Goal: Information Seeking & Learning: Learn about a topic

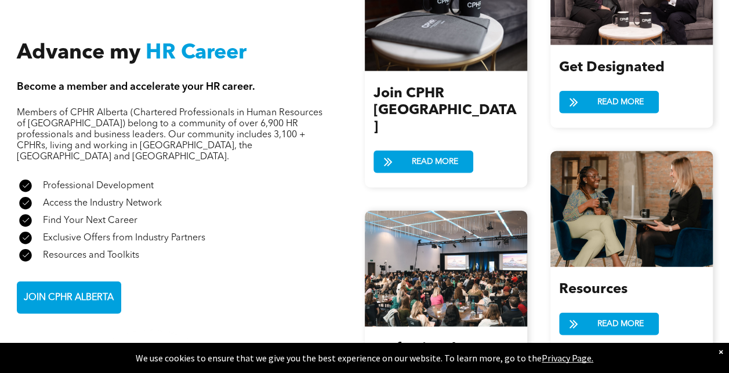
scroll to position [1333, 0]
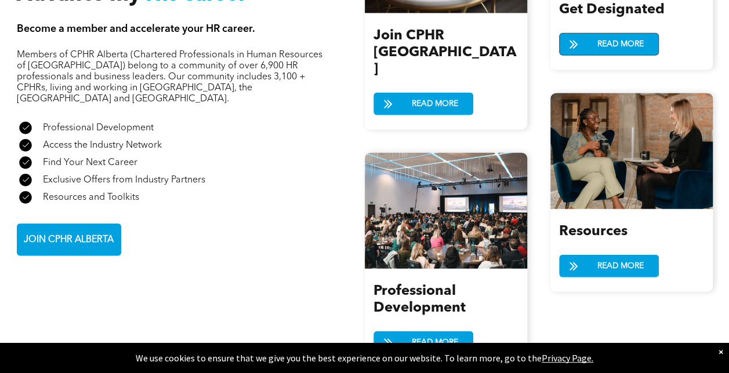
click at [579, 42] on span at bounding box center [573, 45] width 29 height 17
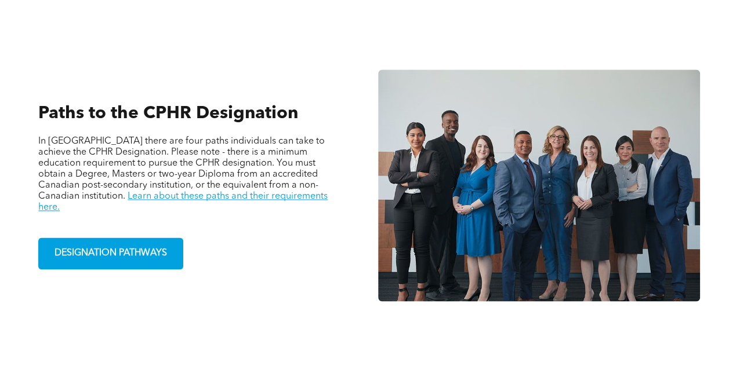
scroll to position [754, 0]
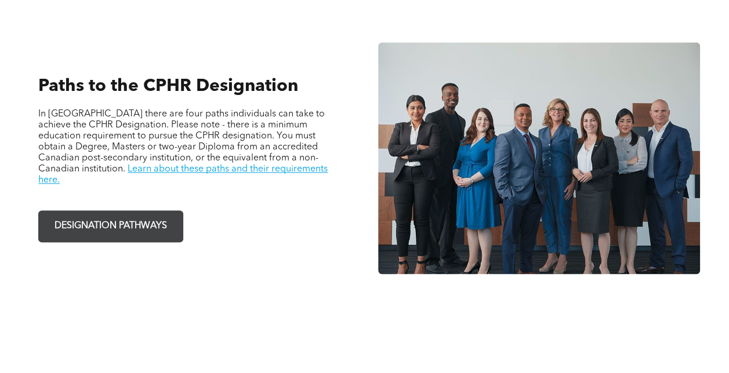
click at [114, 215] on span "DESIGNATION PATHWAYS" at bounding box center [110, 226] width 121 height 23
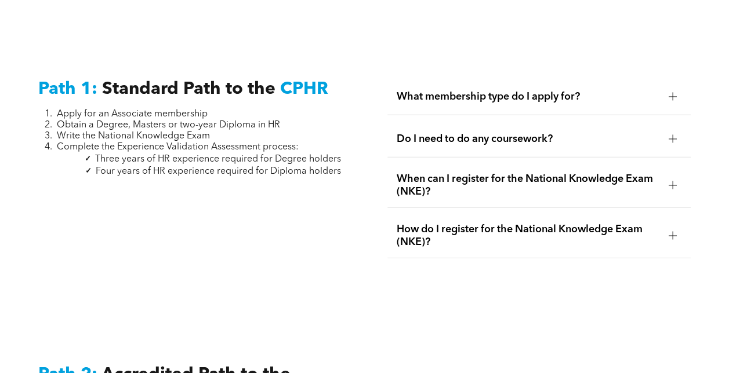
scroll to position [1565, 0]
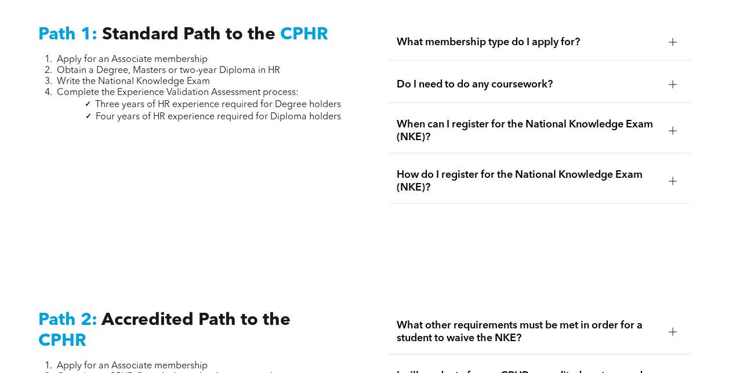
click at [424, 36] on span "What membership type do I apply for?" at bounding box center [527, 42] width 263 height 13
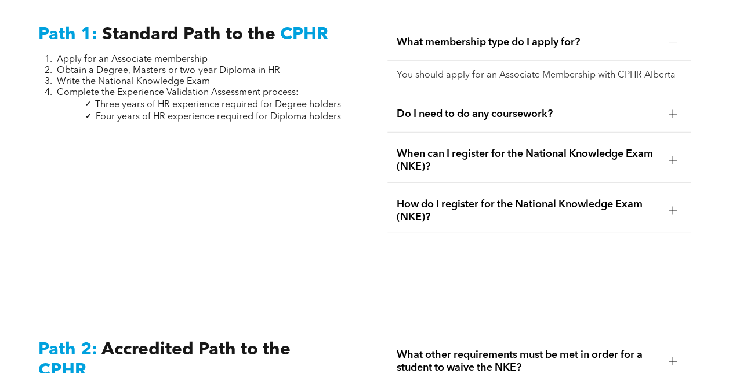
click at [424, 36] on span "What membership type do I apply for?" at bounding box center [527, 42] width 263 height 13
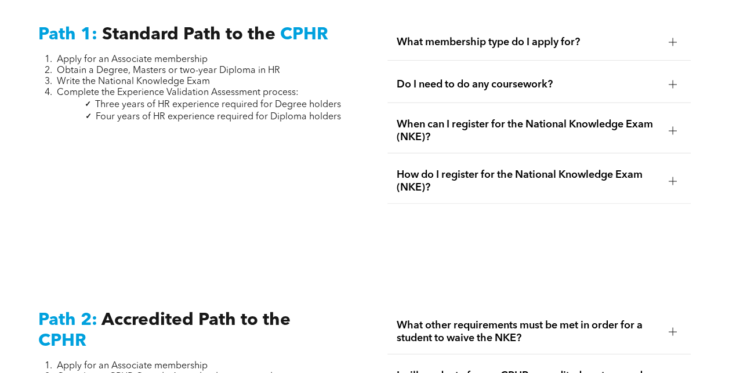
click at [421, 78] on span "Do I need to do any coursework?" at bounding box center [527, 84] width 263 height 13
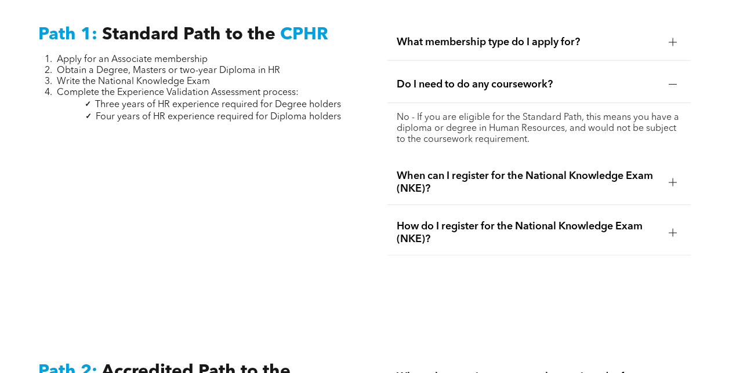
click at [427, 170] on span "When can I register for the National Knowledge Exam (NKE)?" at bounding box center [527, 183] width 263 height 26
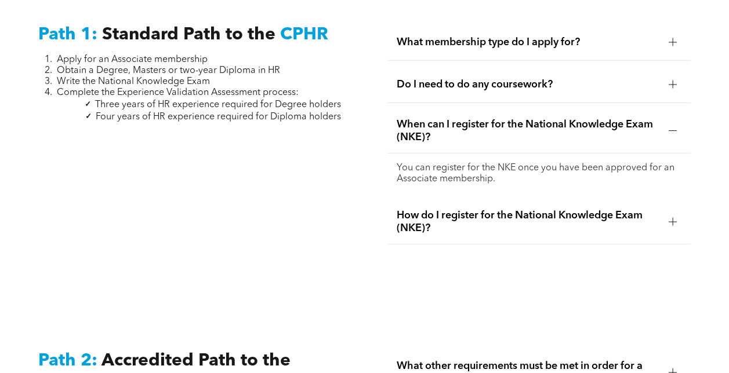
click at [432, 212] on span "How do I register for the National Knowledge Exam (NKE)?" at bounding box center [527, 222] width 263 height 26
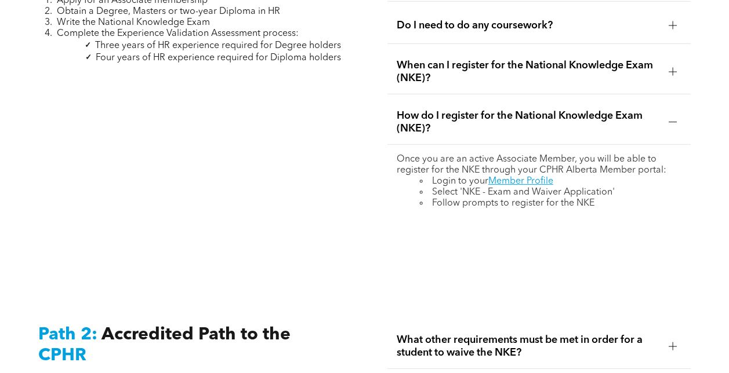
scroll to position [1855, 0]
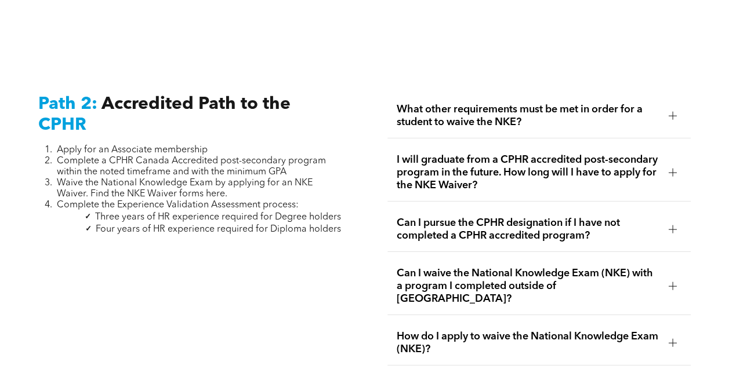
click at [436, 103] on span "What other requirements must be met in order for a student to waive the NKE?" at bounding box center [527, 116] width 263 height 26
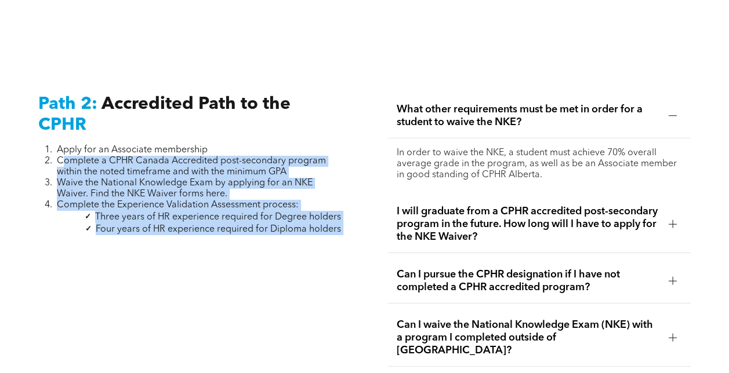
drag, startPoint x: 63, startPoint y: 137, endPoint x: 353, endPoint y: 214, distance: 300.0
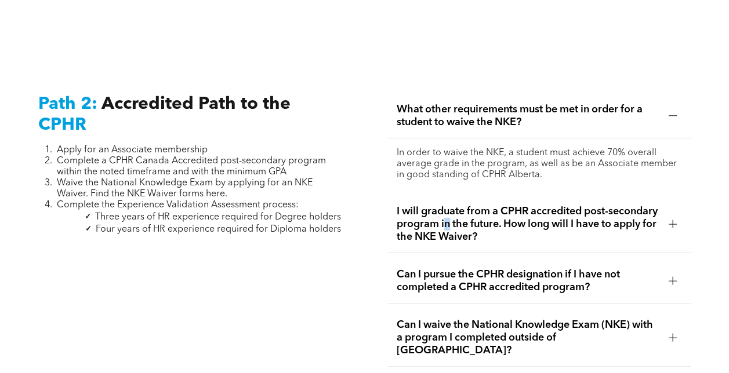
drag, startPoint x: 353, startPoint y: 214, endPoint x: 499, endPoint y: 217, distance: 146.1
click at [499, 217] on span "I will graduate from a CPHR accredited post-secondary program in the future. Ho…" at bounding box center [527, 224] width 263 height 38
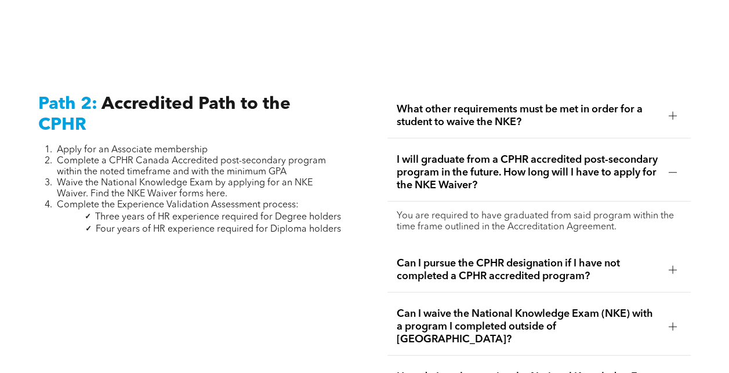
drag, startPoint x: 499, startPoint y: 217, endPoint x: 577, endPoint y: 222, distance: 78.4
click at [577, 222] on p "You are required to have graduated from said program within the time frame outl…" at bounding box center [538, 222] width 285 height 22
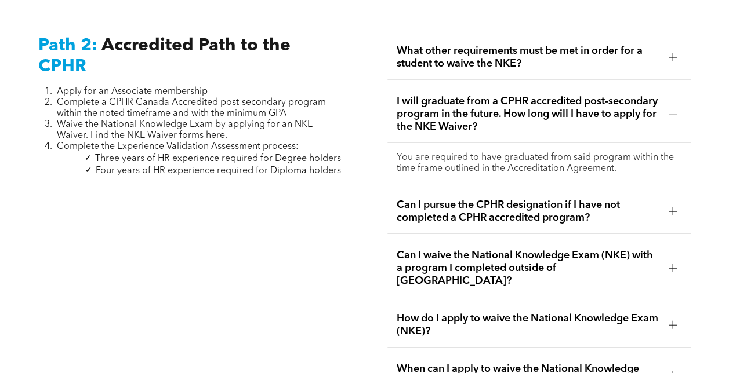
scroll to position [1971, 0]
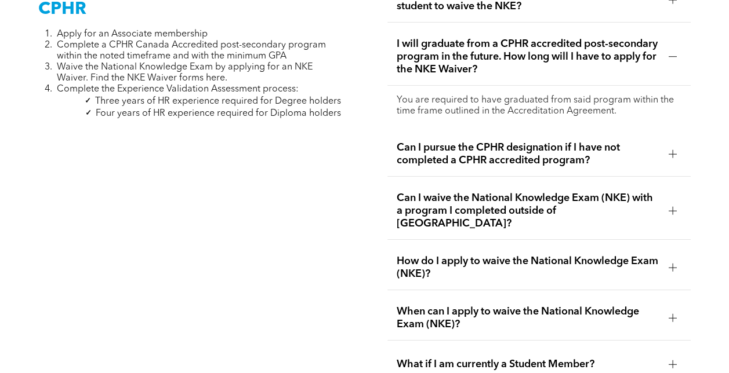
click at [454, 141] on span "Can I pursue the CPHR designation if I have not completed a CPHR accredited pro…" at bounding box center [527, 154] width 263 height 26
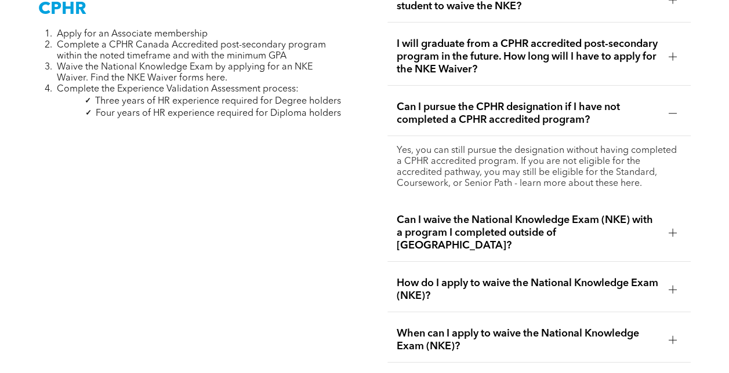
click at [437, 218] on span "Can I waive the National Knowledge Exam (NKE) with a program I completed outsid…" at bounding box center [527, 233] width 263 height 38
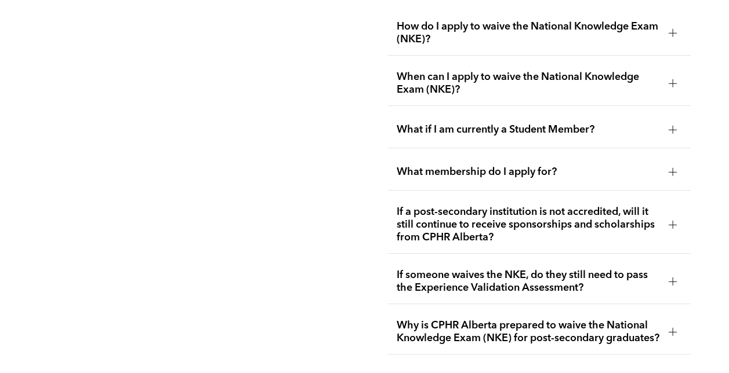
scroll to position [2087, 0]
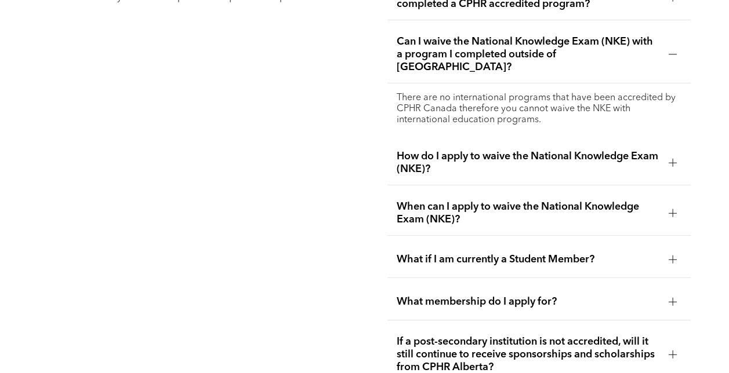
click at [463, 150] on span "How do I apply to waive the National Knowledge Exam (NKE)?" at bounding box center [527, 163] width 263 height 26
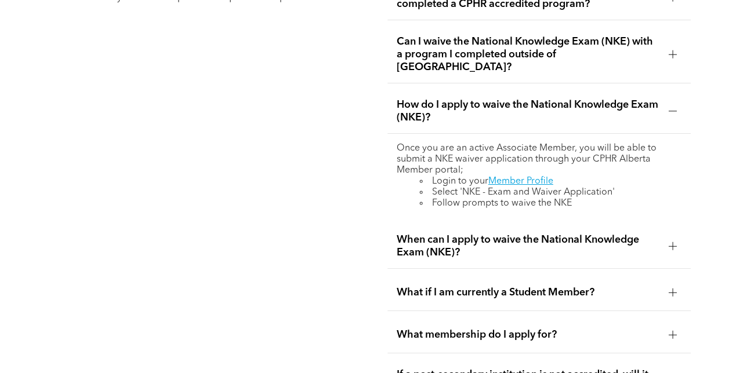
click at [438, 234] on span "When can I apply to waive the National Knowledge Exam (NKE)?" at bounding box center [527, 247] width 263 height 26
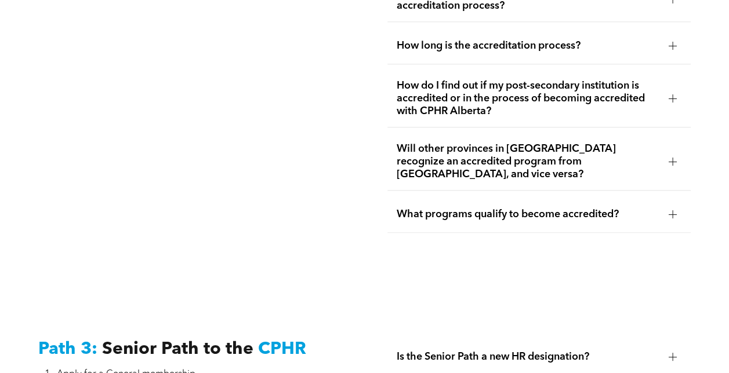
scroll to position [3014, 0]
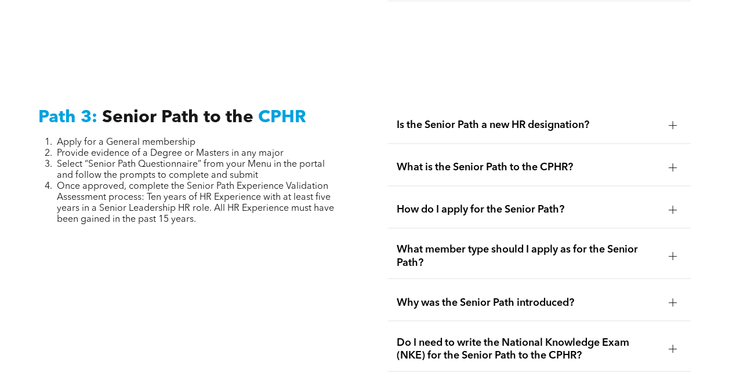
click at [444, 119] on span "Is the Senior Path a new HR designation?" at bounding box center [527, 125] width 263 height 13
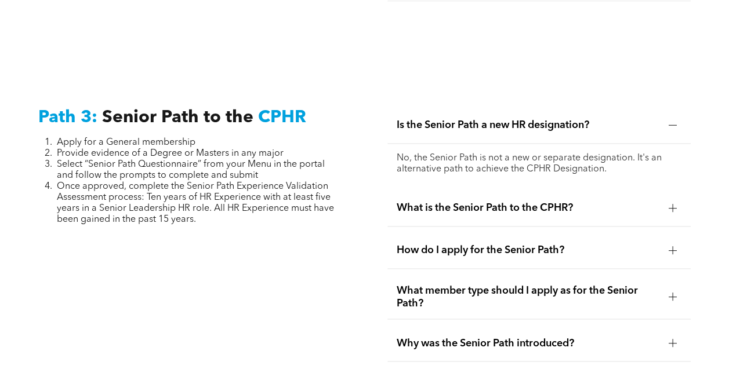
click at [436, 202] on span "What is the Senior Path to the CPHR?" at bounding box center [527, 208] width 263 height 13
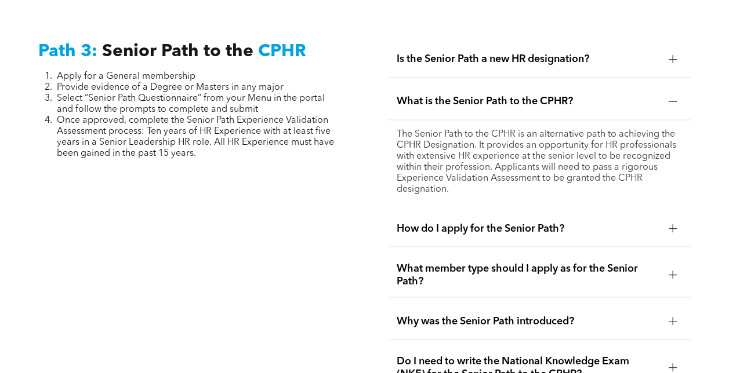
scroll to position [3130, 0]
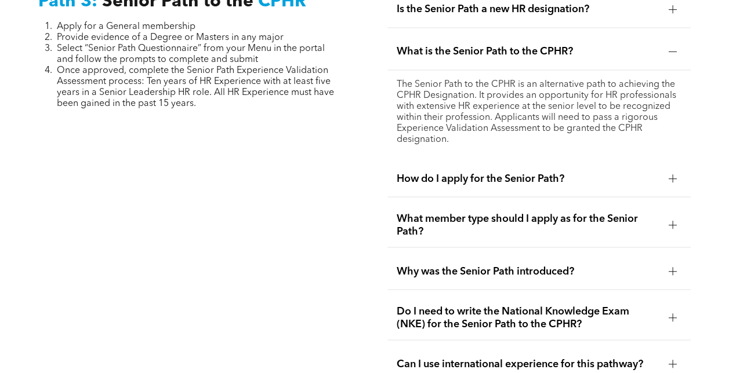
click at [451, 172] on span "How do I apply for the Senior Path?" at bounding box center [527, 178] width 263 height 13
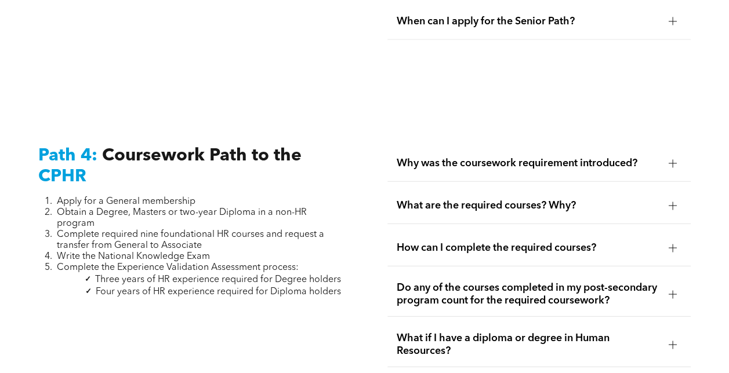
scroll to position [3710, 0]
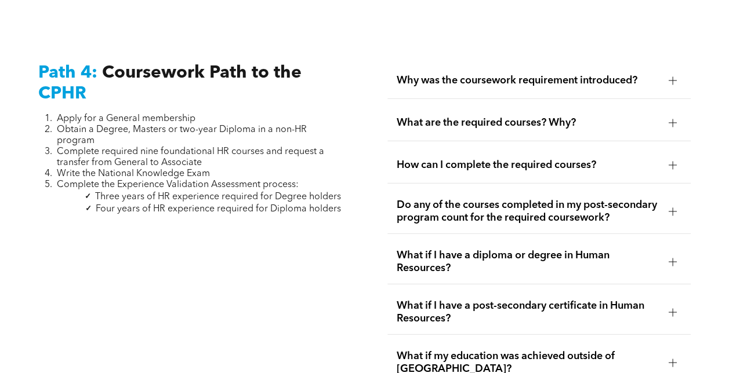
click at [461, 74] on span "Why was the coursework requirement introduced?" at bounding box center [527, 80] width 263 height 13
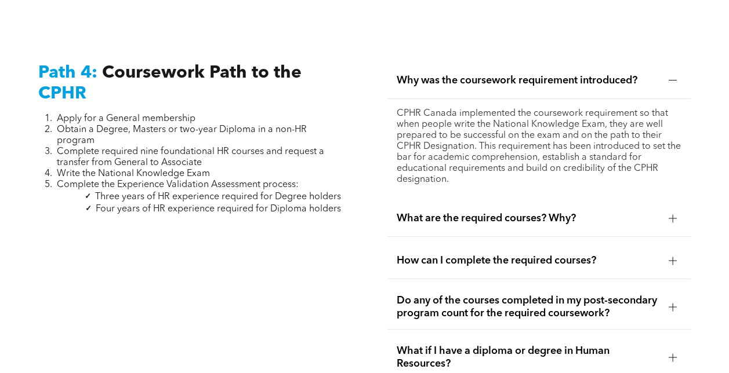
click at [443, 212] on span "What are the required courses? Why?" at bounding box center [527, 218] width 263 height 13
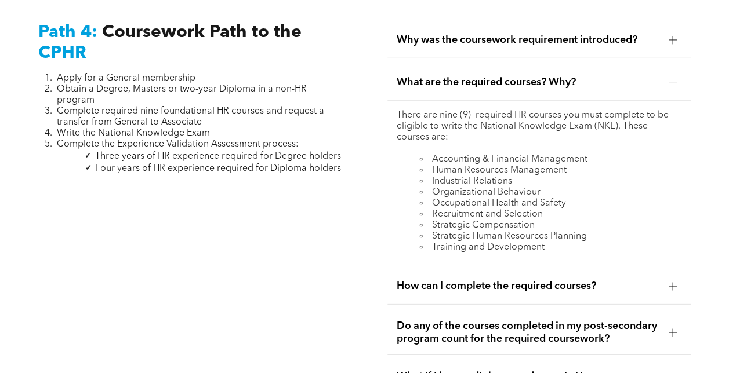
scroll to position [3768, 0]
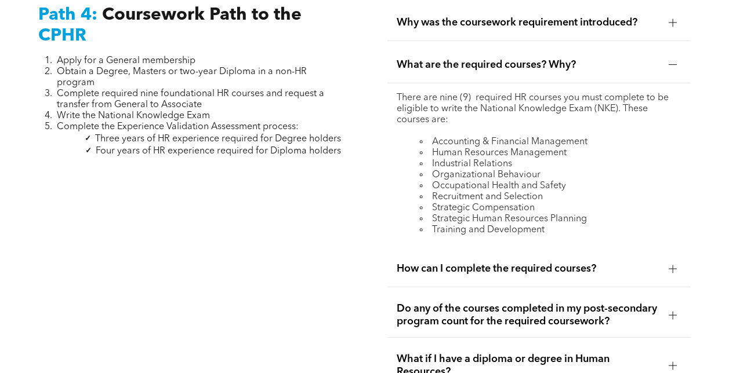
click at [456, 263] on span "How can I complete the required courses?" at bounding box center [527, 269] width 263 height 13
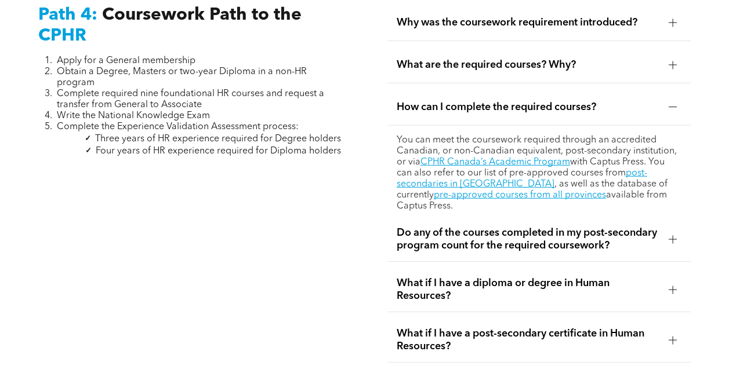
click at [416, 59] on span "What are the required courses? Why?" at bounding box center [527, 65] width 263 height 13
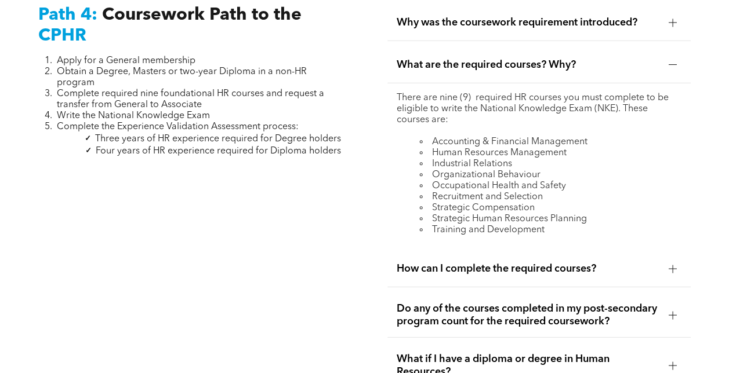
click at [464, 266] on div "How can I complete the required courses?" at bounding box center [538, 269] width 303 height 37
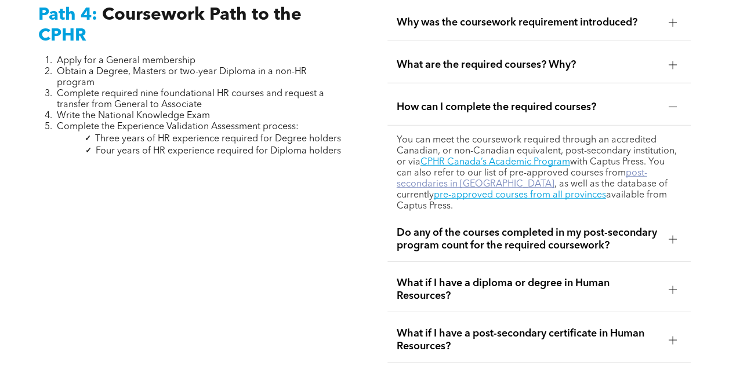
click at [634, 169] on link "post-secondaries in Alberta" at bounding box center [521, 179] width 250 height 20
click at [451, 156] on p "You can meet the coursework required through an accredited Canadian, or non-Can…" at bounding box center [538, 173] width 285 height 77
click at [446, 158] on link "CPHR Canada’s Academic Program" at bounding box center [495, 162] width 150 height 9
